Goal: Transaction & Acquisition: Subscribe to service/newsletter

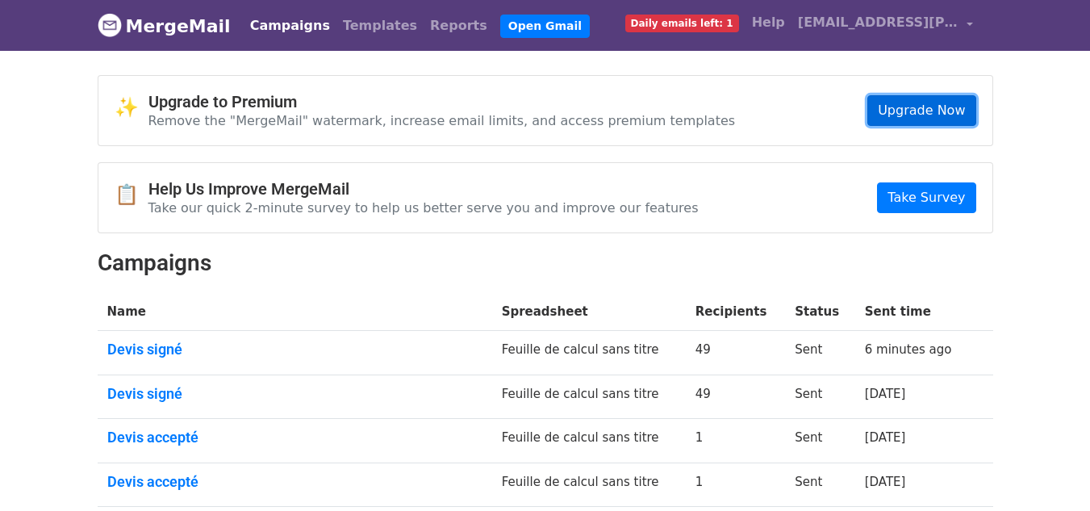
click at [917, 115] on link "Upgrade Now" at bounding box center [921, 110] width 108 height 31
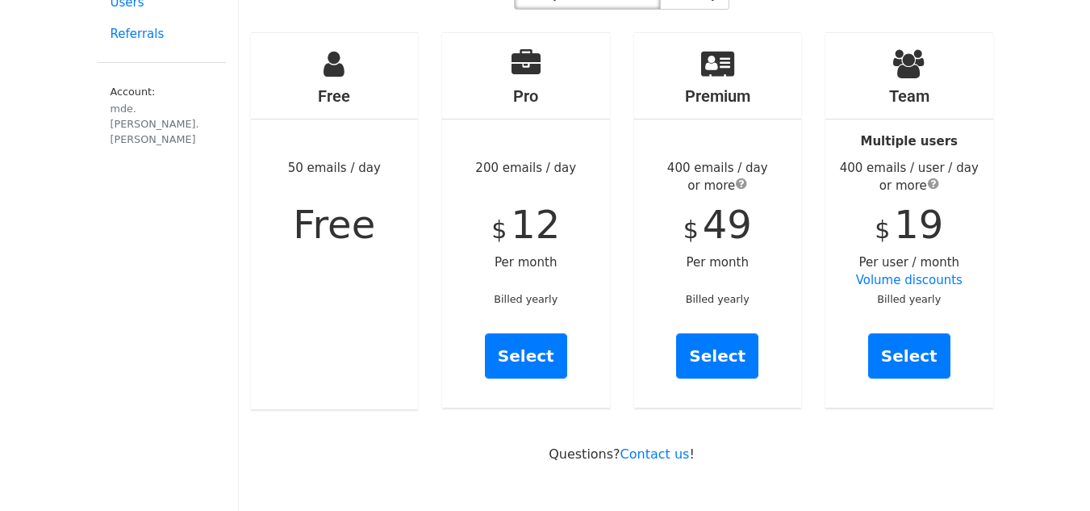
scroll to position [152, 0]
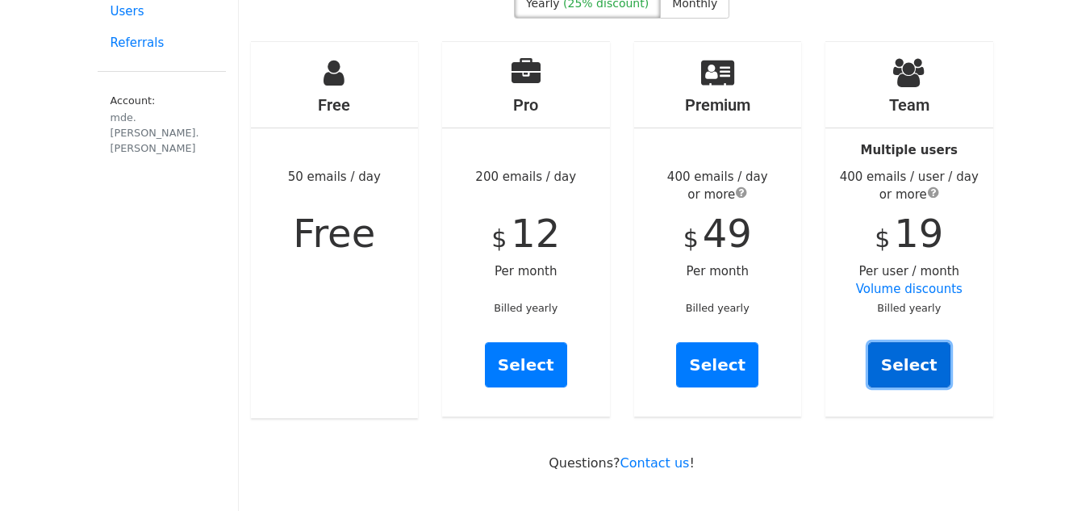
click at [908, 342] on link "Select" at bounding box center [909, 364] width 82 height 45
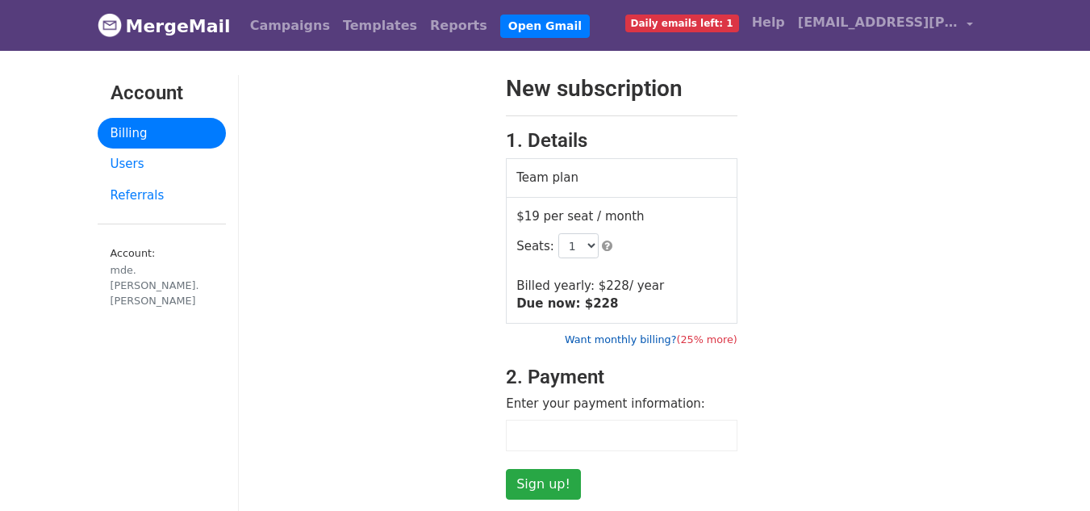
click at [633, 339] on link "Want monthly billing? (25% more)" at bounding box center [651, 339] width 173 height 12
